Goal: Task Accomplishment & Management: Manage account settings

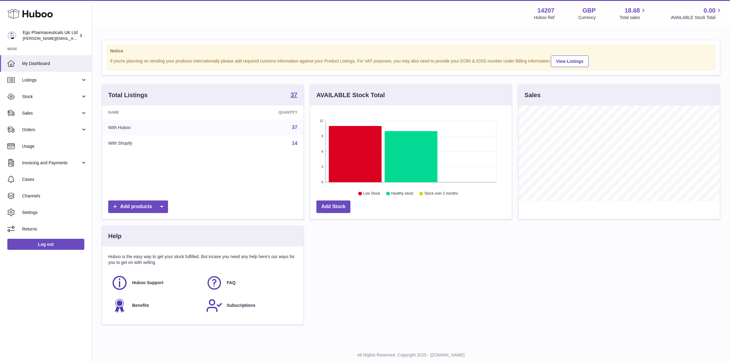
scroll to position [95, 202]
click at [37, 130] on span "Orders" at bounding box center [51, 130] width 59 height 6
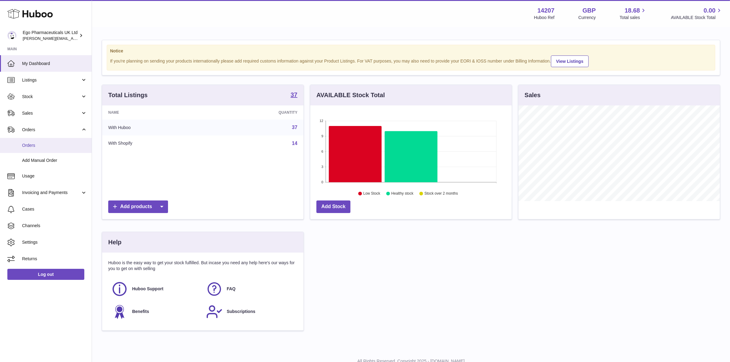
click at [33, 144] on span "Orders" at bounding box center [54, 146] width 65 height 6
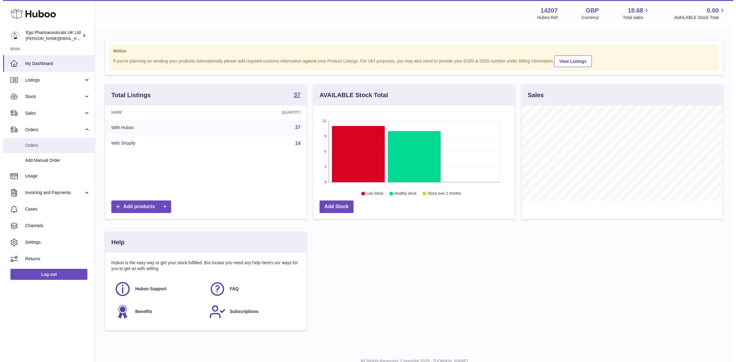
scroll to position [95, 203]
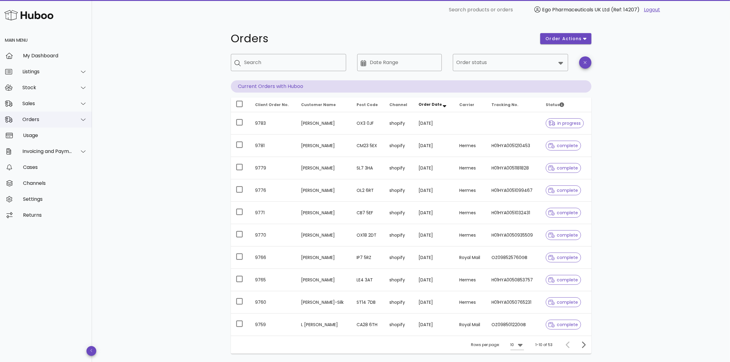
click at [29, 119] on div "Orders" at bounding box center [47, 120] width 50 height 6
